Goal: Transaction & Acquisition: Purchase product/service

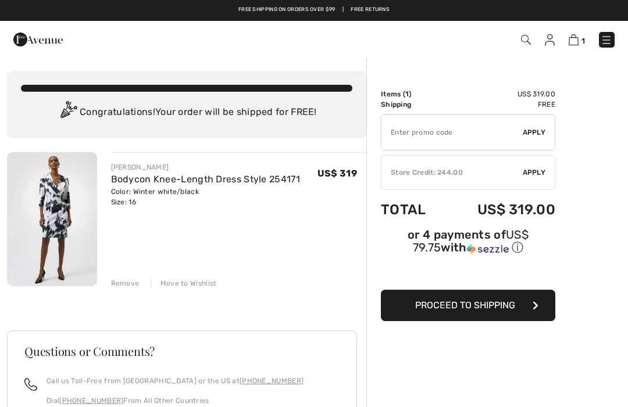
click at [124, 276] on div "Remove Move to Wishlist" at bounding box center [239, 282] width 256 height 13
click at [121, 276] on div "Remove Move to Wishlist" at bounding box center [239, 282] width 256 height 13
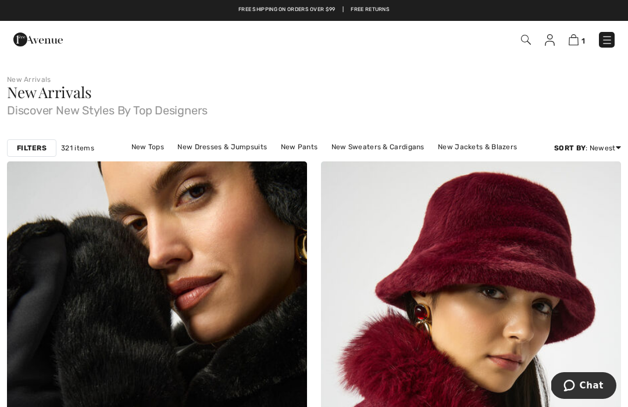
click at [609, 38] on img at bounding box center [607, 40] width 12 height 12
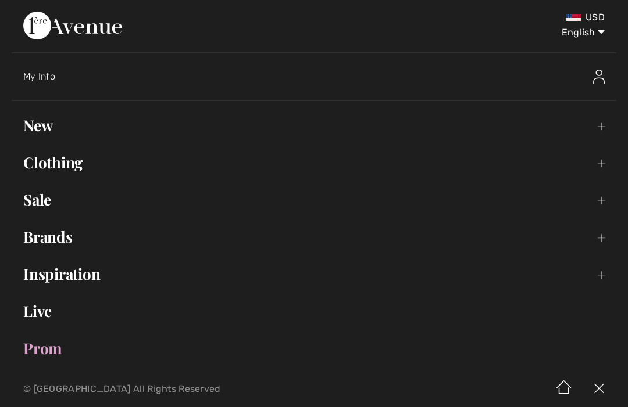
click at [603, 159] on link "Clothing Toggle submenu" at bounding box center [314, 163] width 604 height 26
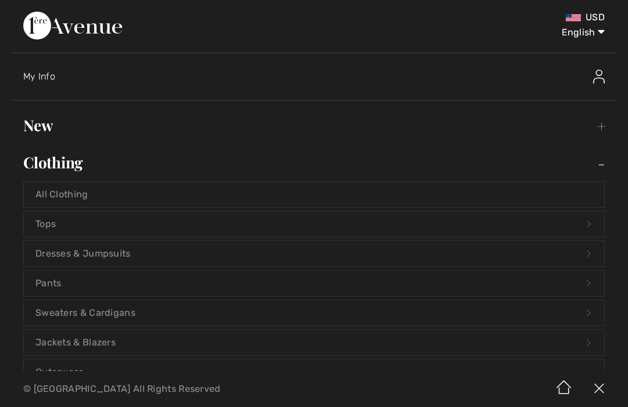
click at [108, 335] on link "Jackets & Blazers Open submenu" at bounding box center [314, 343] width 580 height 26
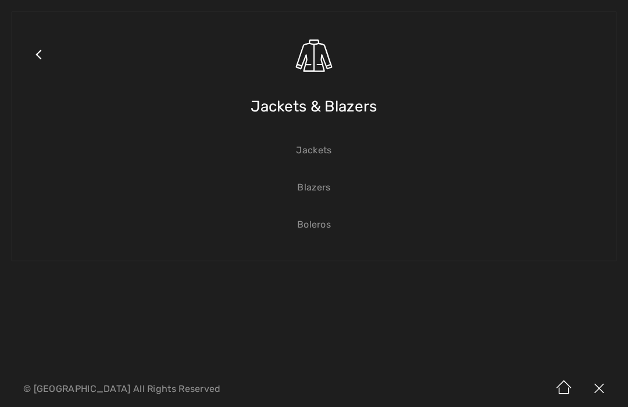
click at [323, 192] on link "Blazers" at bounding box center [314, 188] width 580 height 26
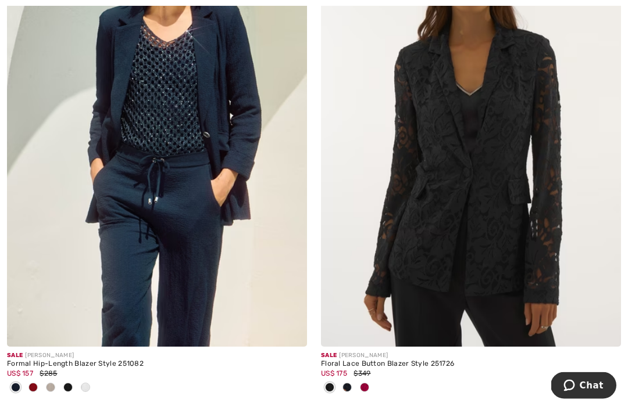
scroll to position [7990, 0]
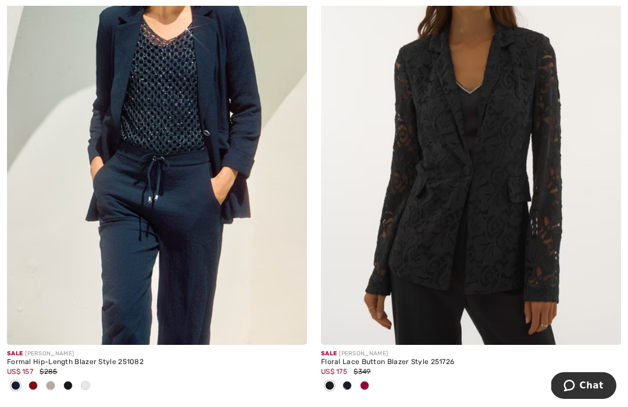
click at [475, 206] on img at bounding box center [471, 120] width 300 height 450
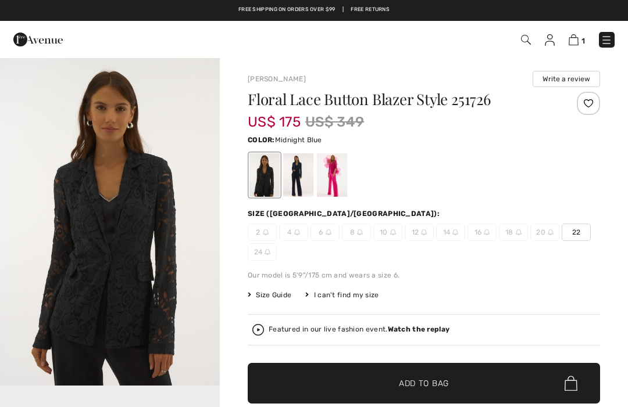
click at [299, 178] on div at bounding box center [298, 175] width 30 height 44
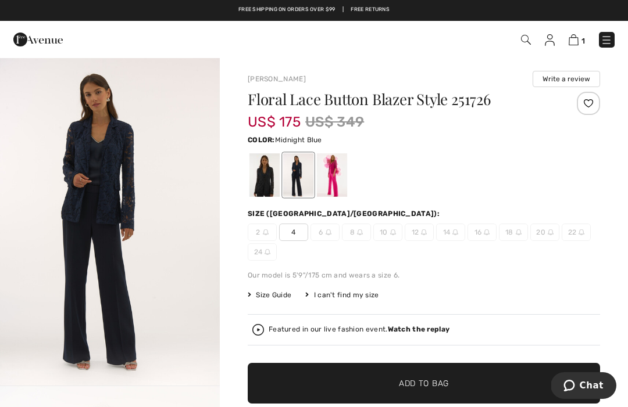
click at [267, 170] on div at bounding box center [264, 175] width 30 height 44
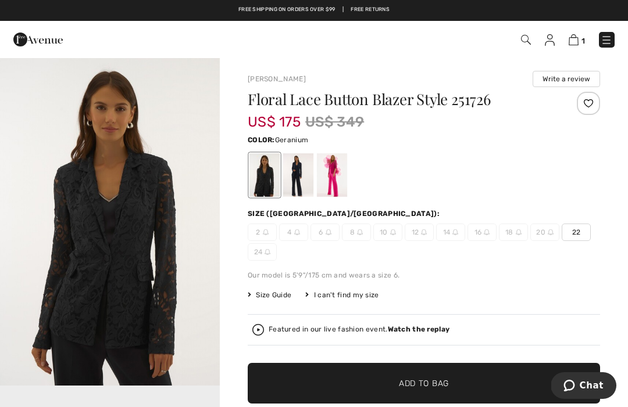
click at [341, 170] on div at bounding box center [332, 175] width 30 height 44
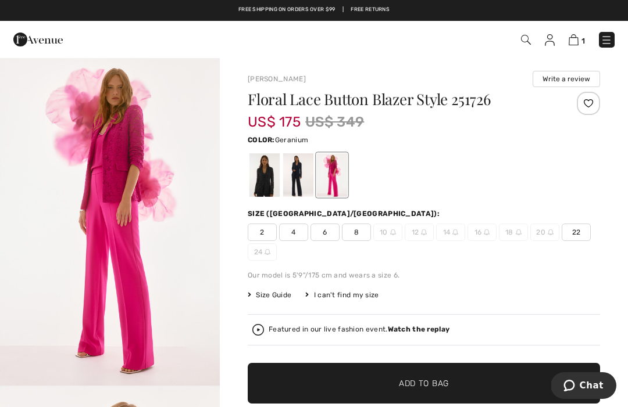
click at [277, 177] on div at bounding box center [264, 175] width 30 height 44
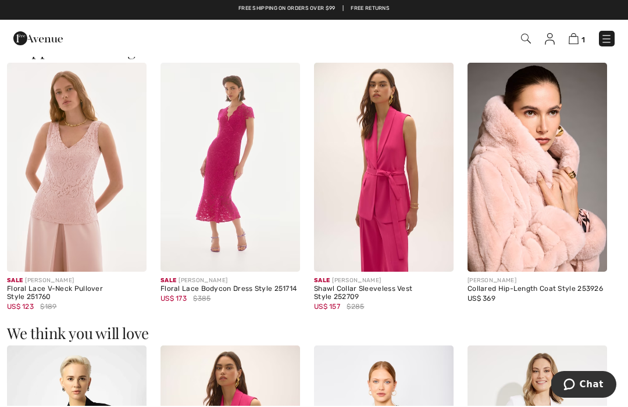
scroll to position [755, 0]
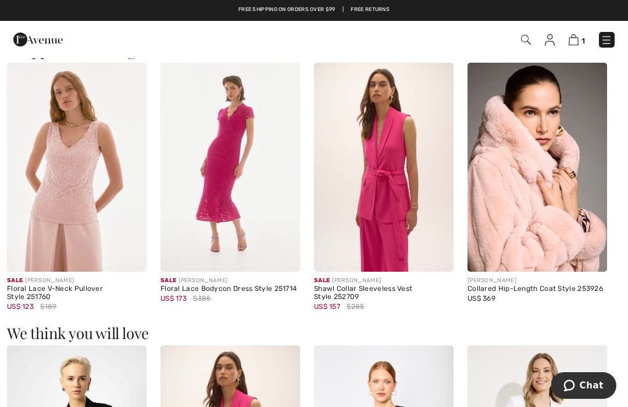
click at [366, 284] on div "Sale JOSEPH RIBKOFF" at bounding box center [383, 281] width 139 height 9
click at [398, 190] on img at bounding box center [383, 167] width 139 height 209
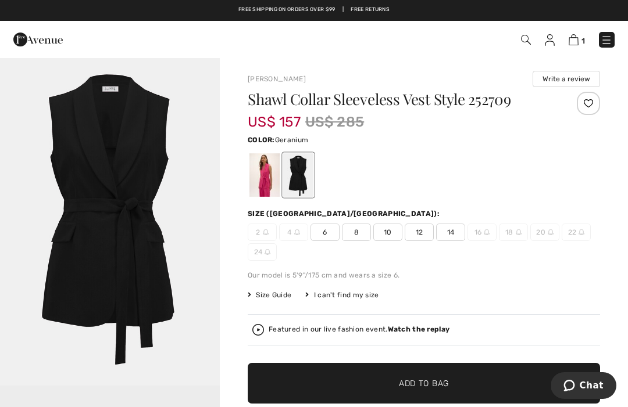
click at [271, 180] on div at bounding box center [264, 175] width 30 height 44
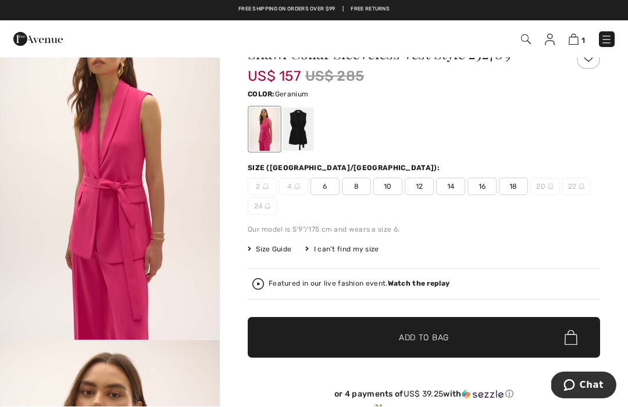
scroll to position [46, 0]
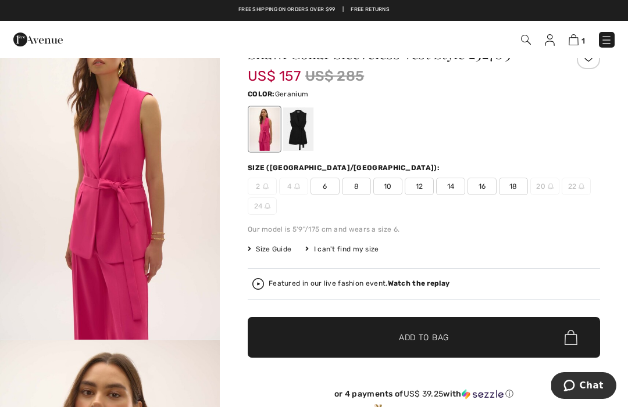
click at [485, 185] on span "16" at bounding box center [481, 186] width 29 height 17
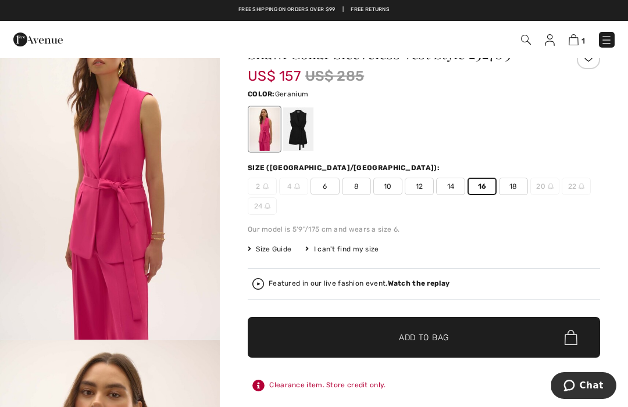
click at [115, 214] on img "1 / 5" at bounding box center [110, 175] width 220 height 329
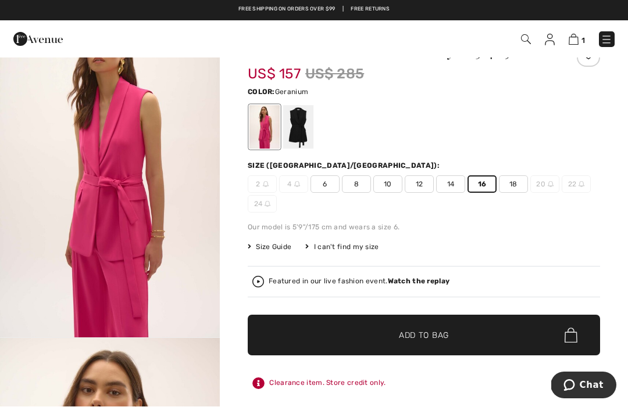
scroll to position [51, 0]
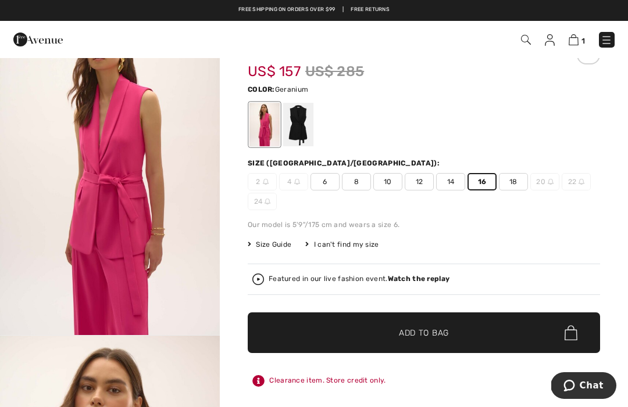
click at [396, 324] on span "✔ Added to Bag Add to Bag" at bounding box center [424, 333] width 352 height 41
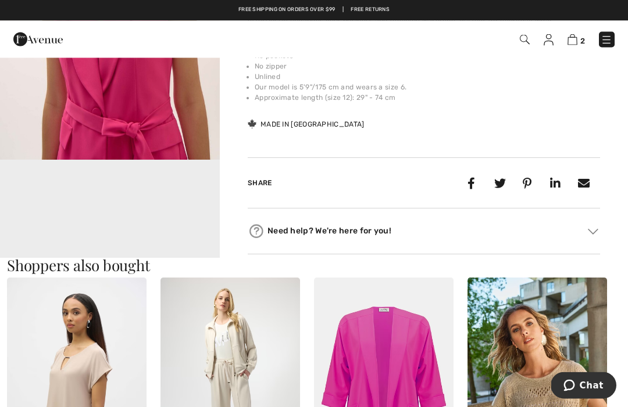
scroll to position [535, 0]
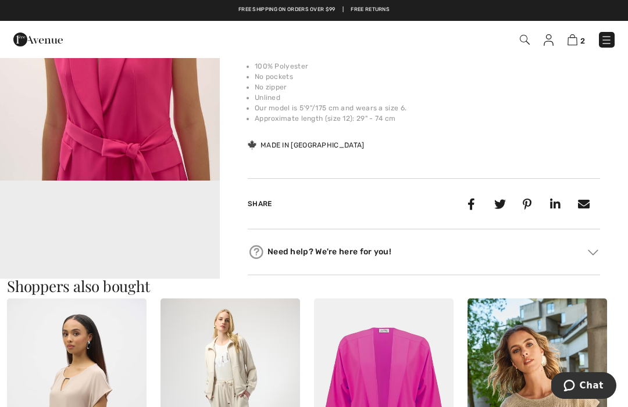
click at [155, 241] on video "Your browser does not support the video tag." at bounding box center [110, 236] width 220 height 110
click at [151, 234] on video "Your browser does not support the video tag." at bounding box center [110, 236] width 220 height 110
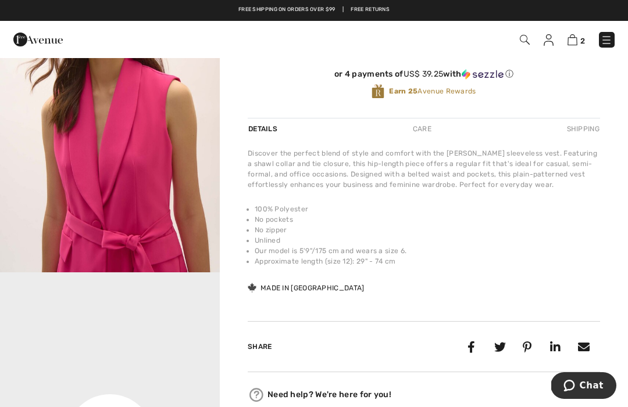
scroll to position [0, 0]
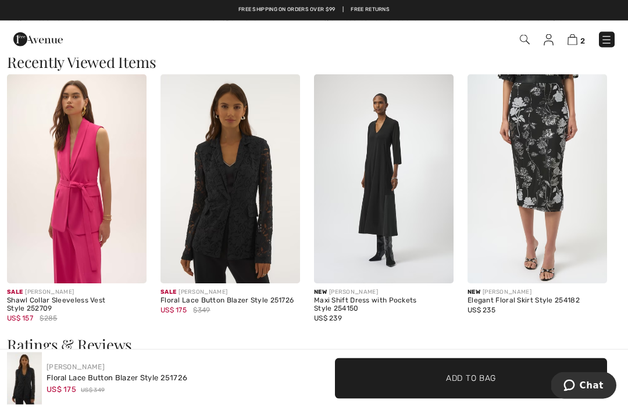
scroll to position [1311, 0]
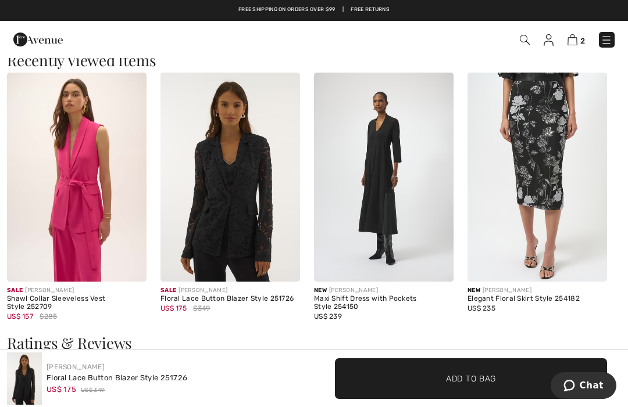
click at [387, 301] on div "Maxi Shift Dress with Pockets Style 254150" at bounding box center [383, 303] width 139 height 16
click at [389, 198] on img at bounding box center [383, 177] width 139 height 209
